Goal: Task Accomplishment & Management: Use online tool/utility

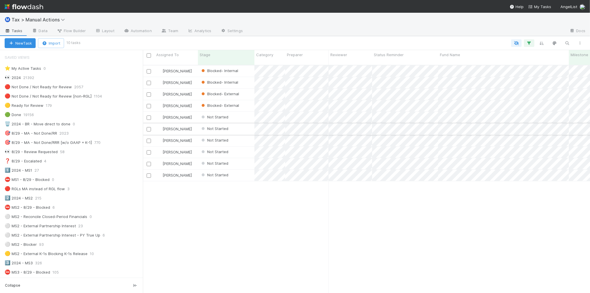
scroll to position [228, 442]
click at [116, 144] on div "🎯 8/29 - MA - Not Done/RRR [w/o GAAP + K-1] 770" at bounding box center [74, 142] width 138 height 7
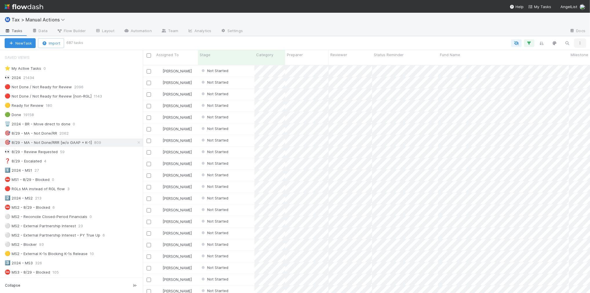
click at [583, 43] on icon "button" at bounding box center [581, 42] width 6 height 3
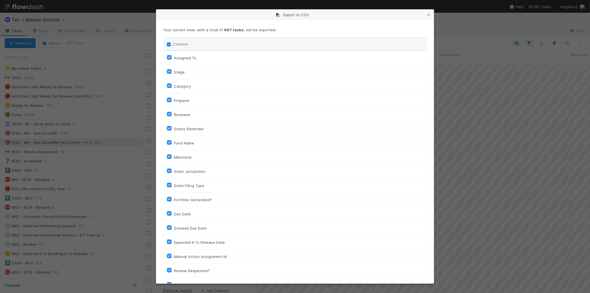
click at [167, 46] on input "Column" at bounding box center [169, 45] width 4 height 4
checkbox input "true"
click at [167, 46] on input "Column" at bounding box center [169, 45] width 4 height 4
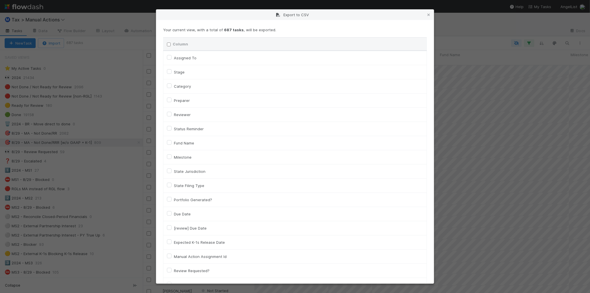
checkbox input "false"
checkbox To "false"
checkbox input "false"
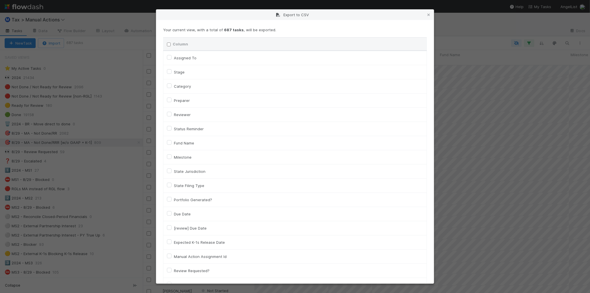
checkbox input "false"
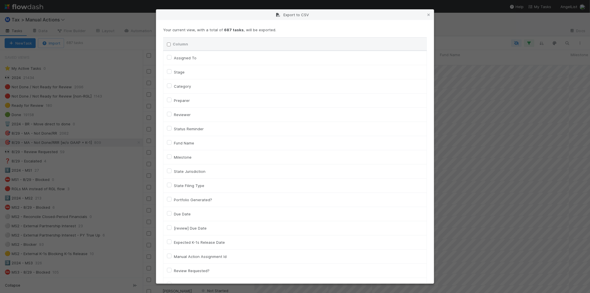
checkbox input "false"
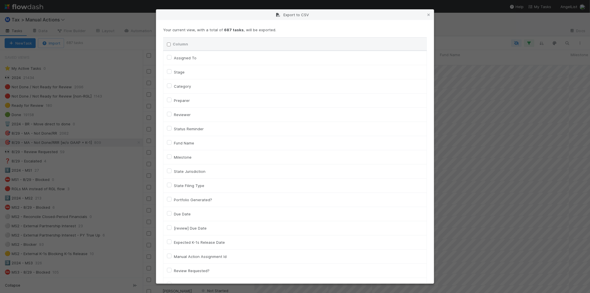
checkbox input "false"
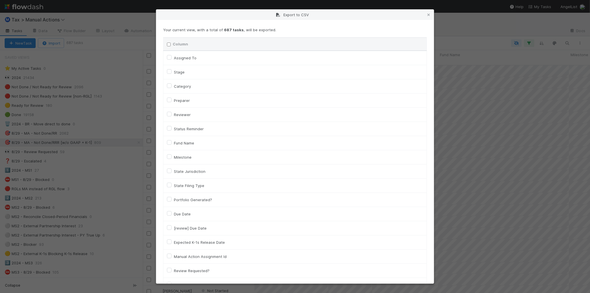
checkbox input "false"
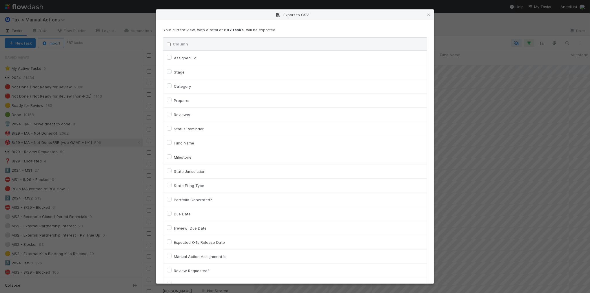
checkbox input "false"
checkbox On "false"
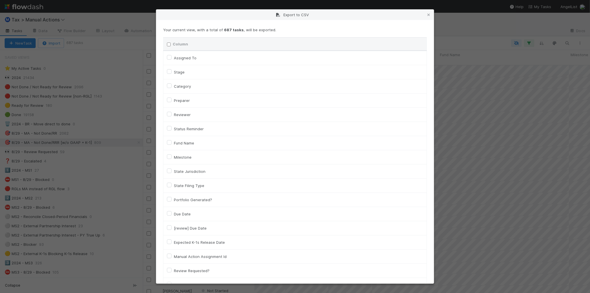
checkbox On "false"
checkbox input "false"
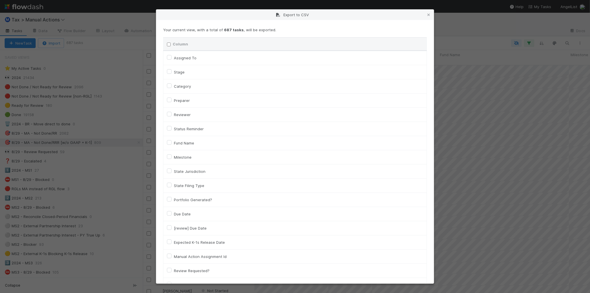
checkbox input "false"
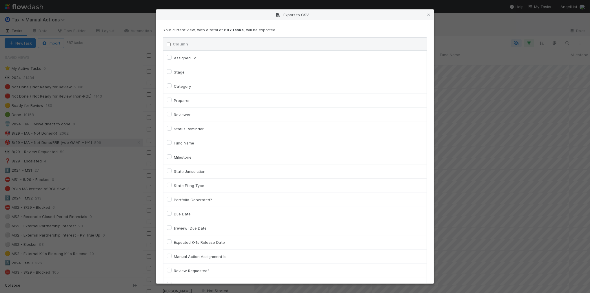
checkbox input "false"
checkbox URL "false"
click at [183, 85] on label "Category" at bounding box center [182, 86] width 17 height 7
click at [172, 85] on input "Category" at bounding box center [169, 85] width 5 height 5
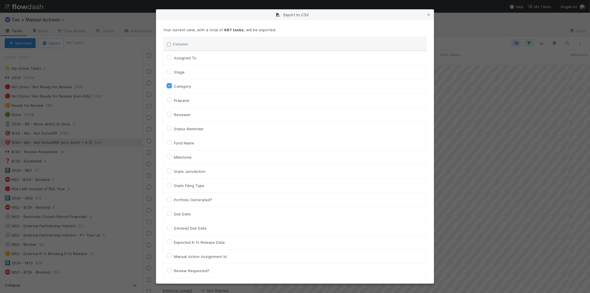
checkbox input "true"
click at [183, 55] on label "Assigned To" at bounding box center [185, 58] width 23 height 7
click at [174, 58] on label "Assigned To" at bounding box center [185, 58] width 23 height 7
click at [171, 58] on To "Assigned To" at bounding box center [169, 57] width 5 height 5
checkbox To "true"
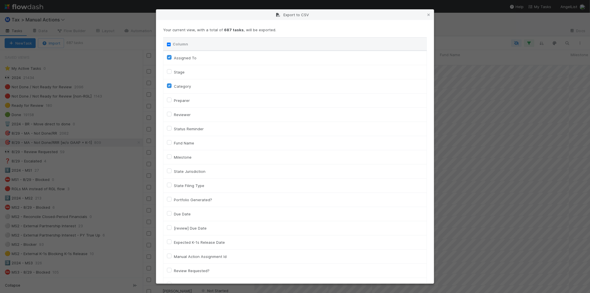
click at [187, 144] on label "Fund Name" at bounding box center [184, 143] width 20 height 7
click at [172, 144] on input "Fund Name" at bounding box center [169, 142] width 5 height 5
checkbox input "true"
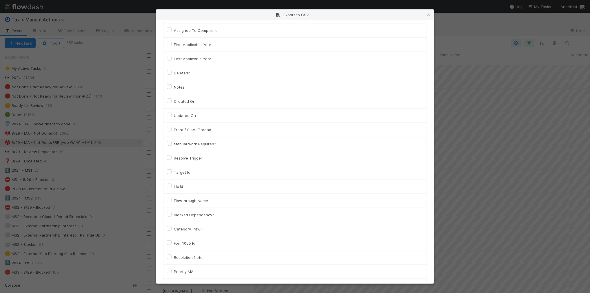
scroll to position [363, 0]
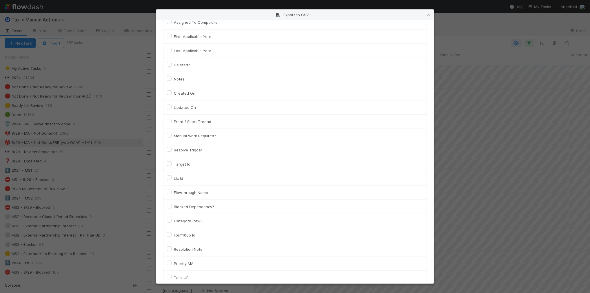
click at [180, 182] on label "Llc Id" at bounding box center [178, 178] width 9 height 7
click at [172, 180] on input "Llc Id" at bounding box center [169, 177] width 5 height 5
checkbox input "true"
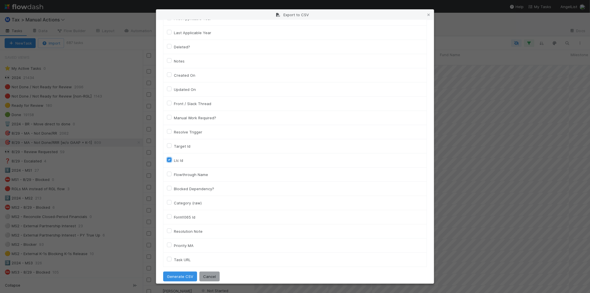
scroll to position [388, 0]
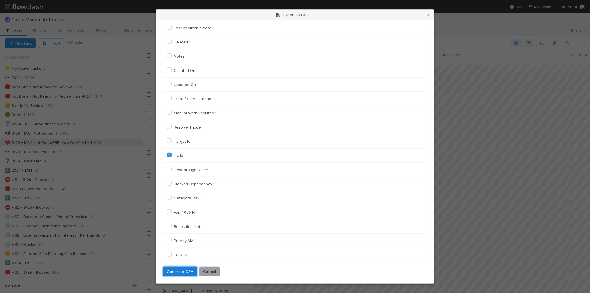
click at [175, 270] on button "Generate CSV" at bounding box center [180, 272] width 34 height 10
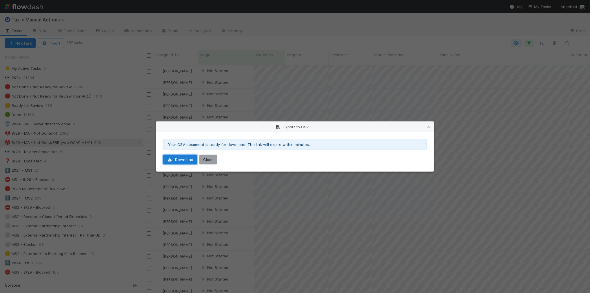
click at [188, 163] on link "Download" at bounding box center [180, 160] width 34 height 10
click at [428, 123] on div "Export to CSV" at bounding box center [295, 127] width 278 height 10
click at [429, 125] on icon at bounding box center [429, 127] width 6 height 4
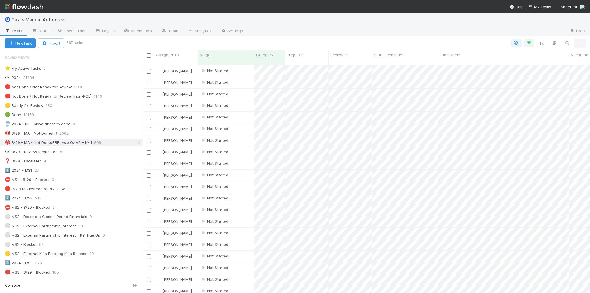
click at [578, 43] on icon "button" at bounding box center [581, 42] width 6 height 3
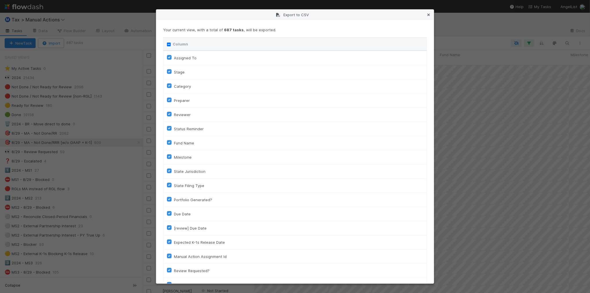
click at [431, 15] on icon at bounding box center [429, 15] width 6 height 4
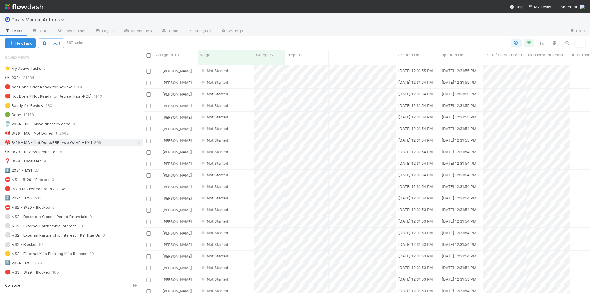
scroll to position [0, 1317]
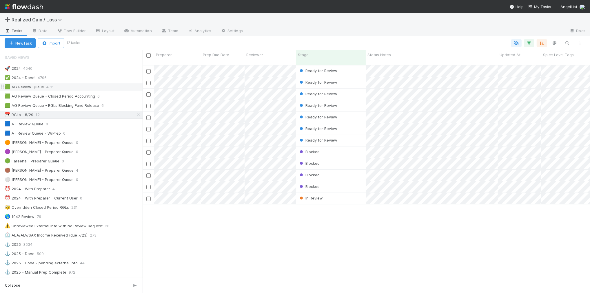
scroll to position [228, 443]
click at [106, 90] on div "🟩 AG Review Queue 4" at bounding box center [74, 87] width 138 height 7
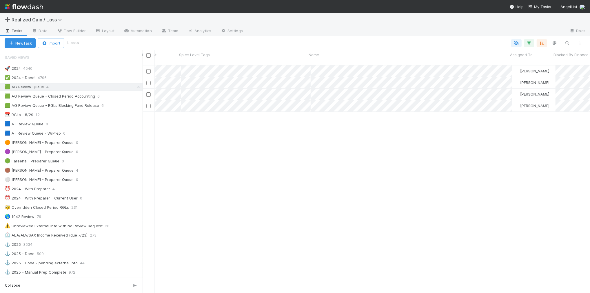
scroll to position [0, 364]
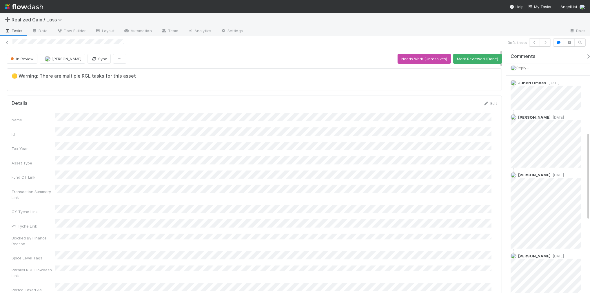
scroll to position [254, 0]
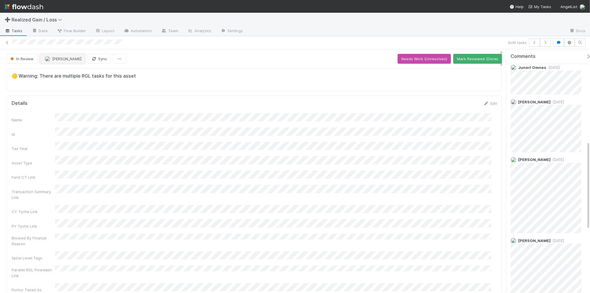
click at [69, 60] on span "[PERSON_NAME]" at bounding box center [66, 59] width 29 height 5
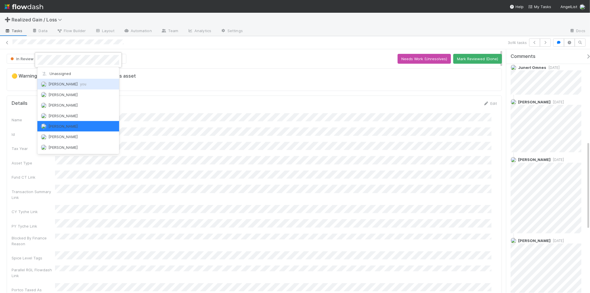
click at [76, 82] on span "Amy Gregorius you" at bounding box center [67, 84] width 38 height 5
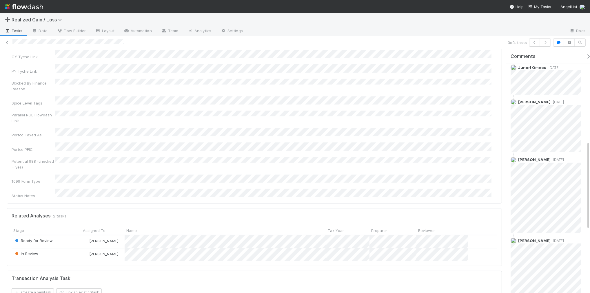
scroll to position [181, 0]
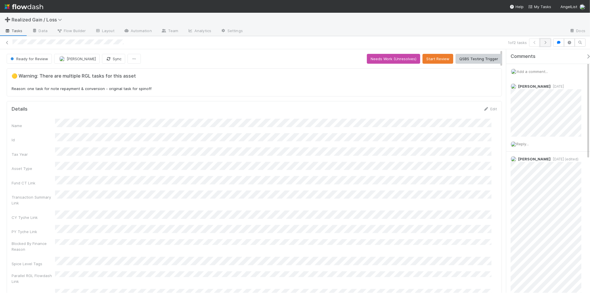
click at [543, 42] on icon "button" at bounding box center [546, 42] width 6 height 3
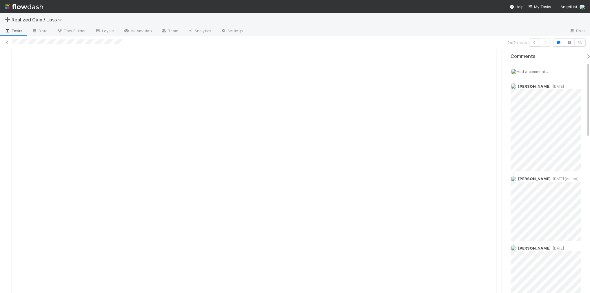
scroll to position [653, 0]
click at [534, 42] on icon "button" at bounding box center [535, 42] width 6 height 3
click at [547, 45] on button "button" at bounding box center [545, 43] width 11 height 8
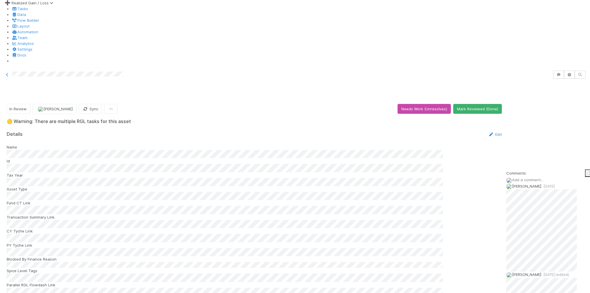
scroll to position [427, 0]
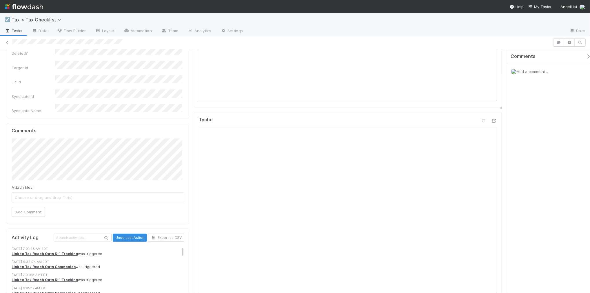
scroll to position [145, 0]
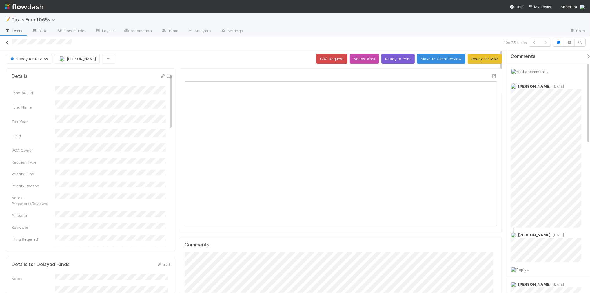
click at [7, 40] on link at bounding box center [7, 43] width 6 height 6
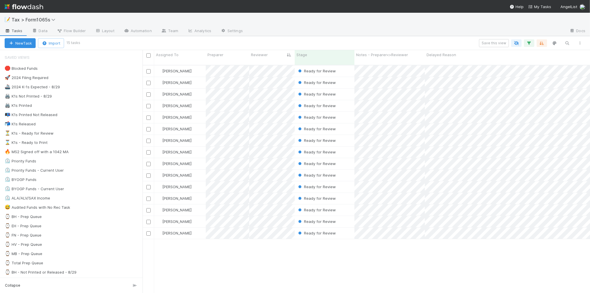
scroll to position [228, 443]
